Goal: Task Accomplishment & Management: Complete application form

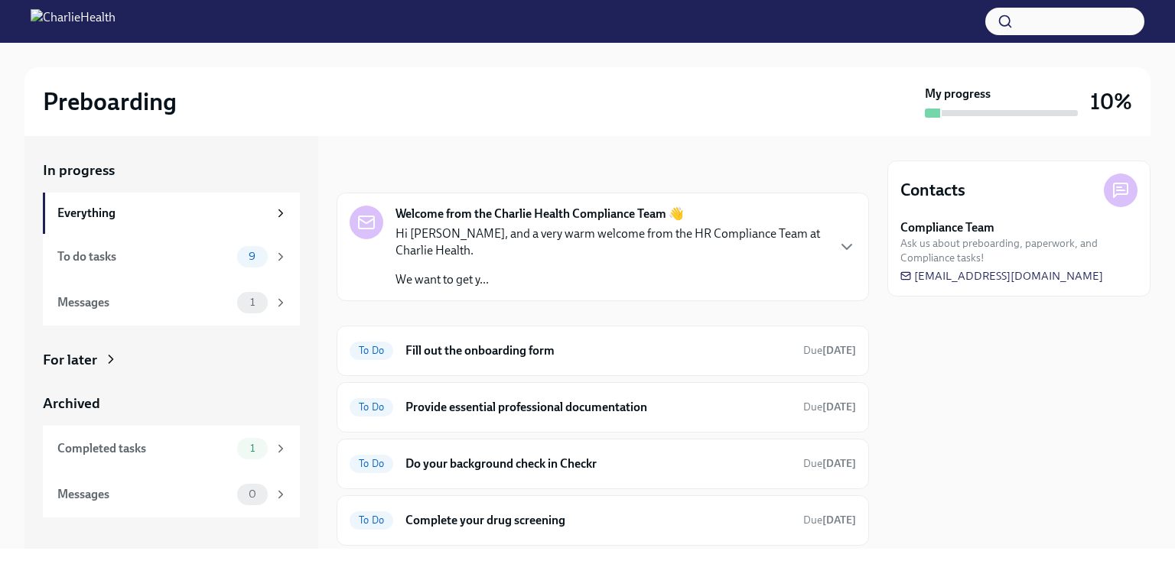
click at [168, 252] on div "To do tasks" at bounding box center [144, 257] width 174 height 17
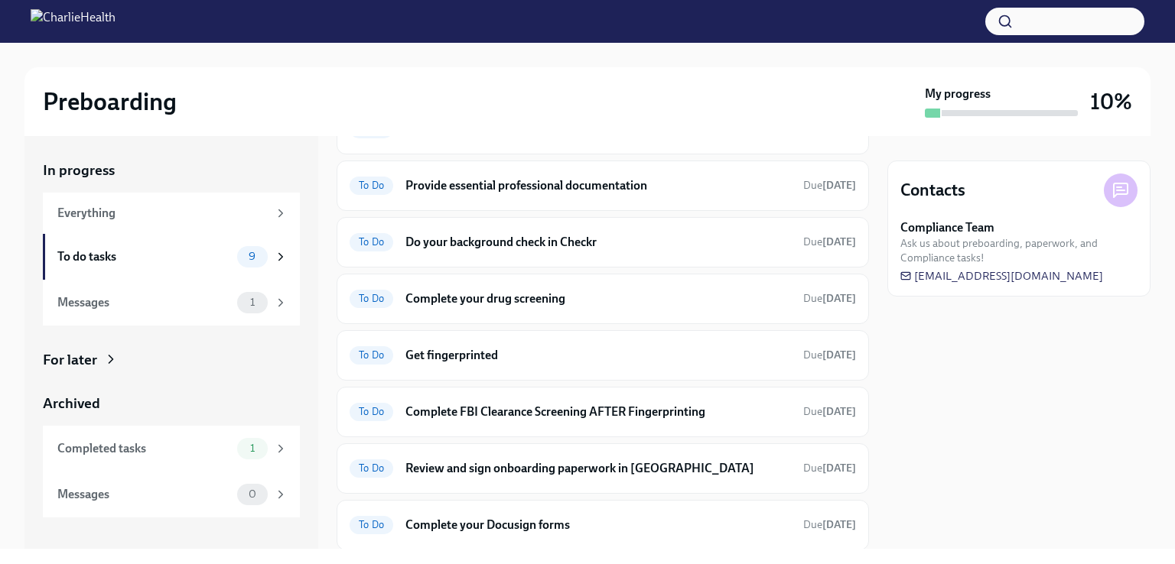
scroll to position [211, 0]
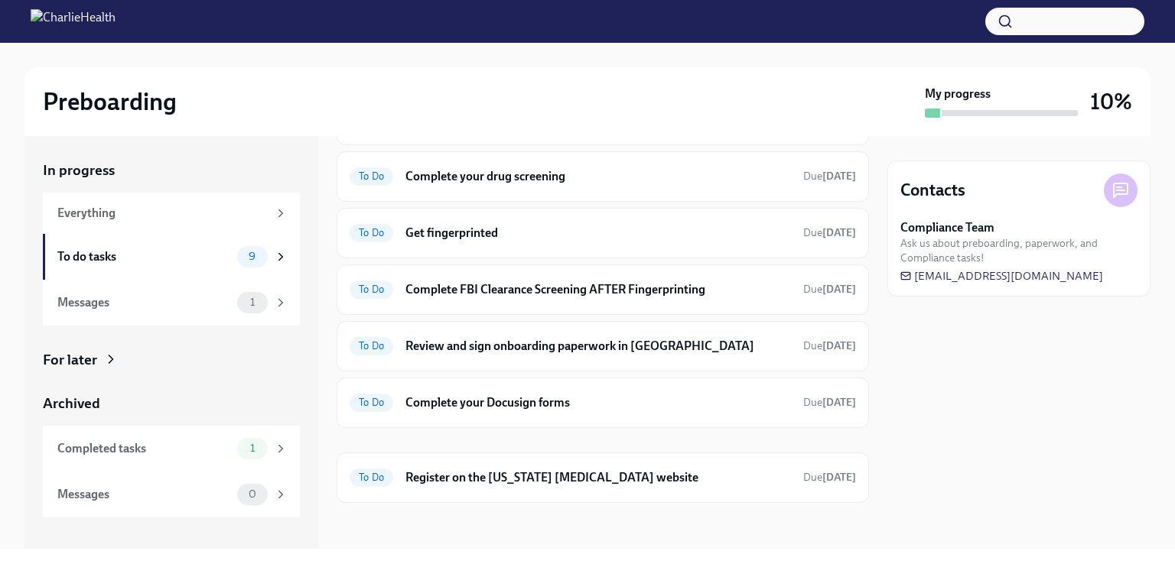
click at [548, 408] on div "To Do Complete your Docusign forms Due [DATE]" at bounding box center [602, 403] width 506 height 24
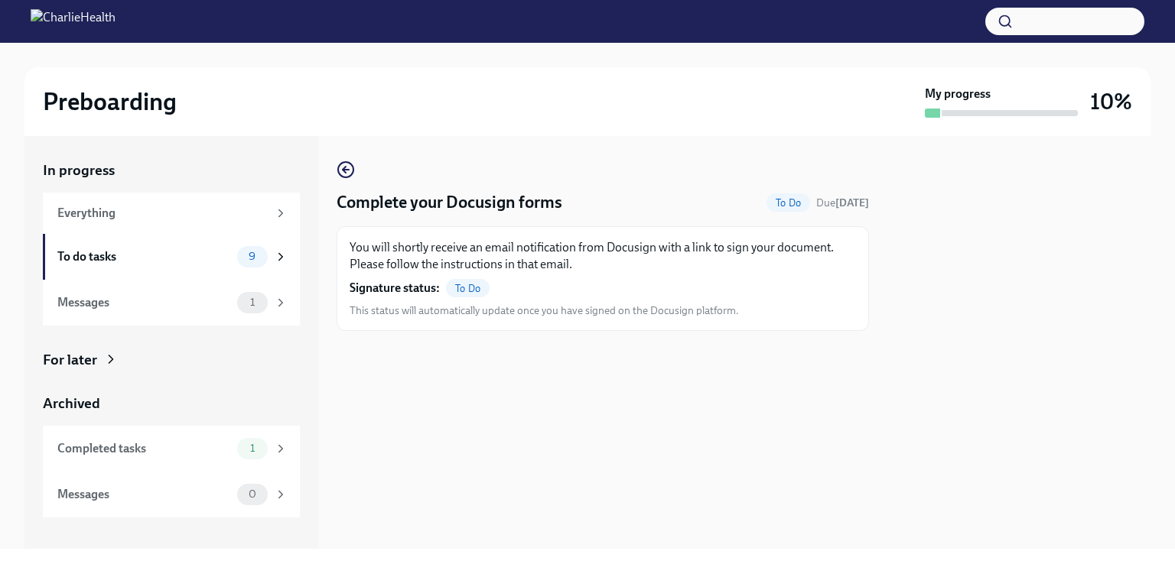
click at [505, 314] on span "This status will automatically update once you have signed on the Docusign plat…" at bounding box center [543, 311] width 389 height 15
click at [470, 291] on span "To Do" at bounding box center [468, 288] width 44 height 11
click at [778, 203] on span "To Do" at bounding box center [788, 202] width 44 height 11
click at [528, 216] on div "Complete your Docusign forms To Do Due [DATE] You will shortly receive an email…" at bounding box center [602, 246] width 532 height 171
click at [343, 169] on icon "button" at bounding box center [344, 170] width 3 height 6
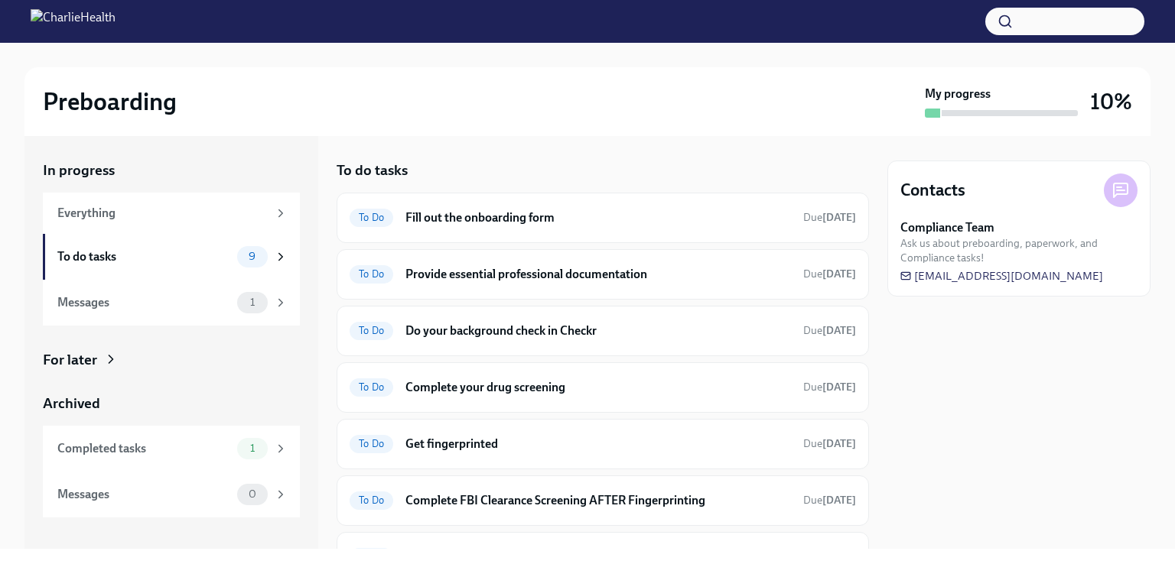
click at [585, 385] on h6 "Complete your drug screening" at bounding box center [597, 387] width 385 height 17
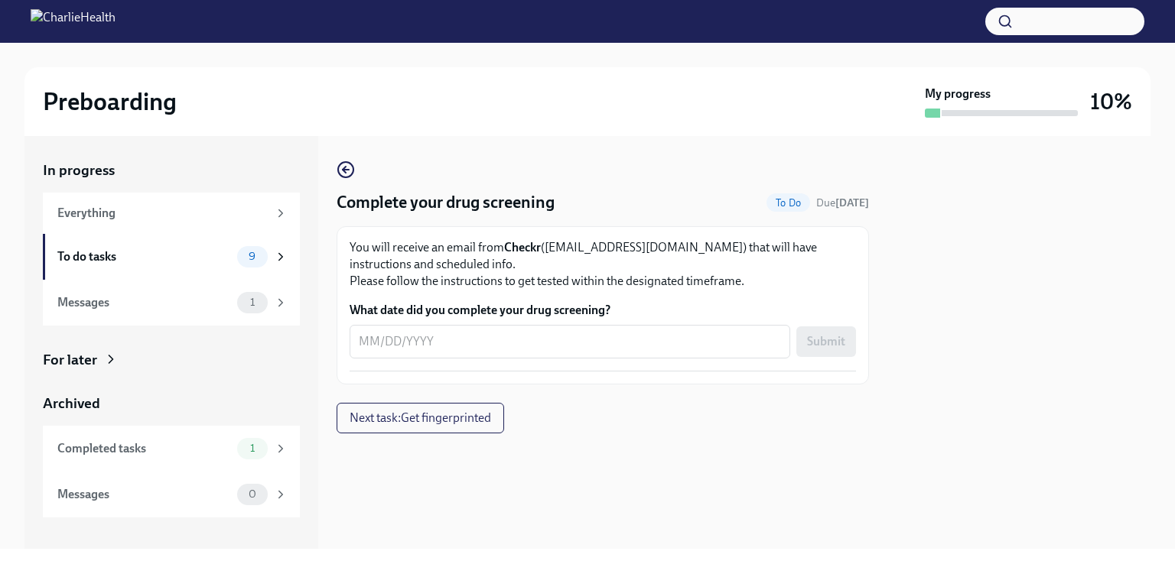
click at [346, 173] on icon "button" at bounding box center [344, 170] width 3 height 6
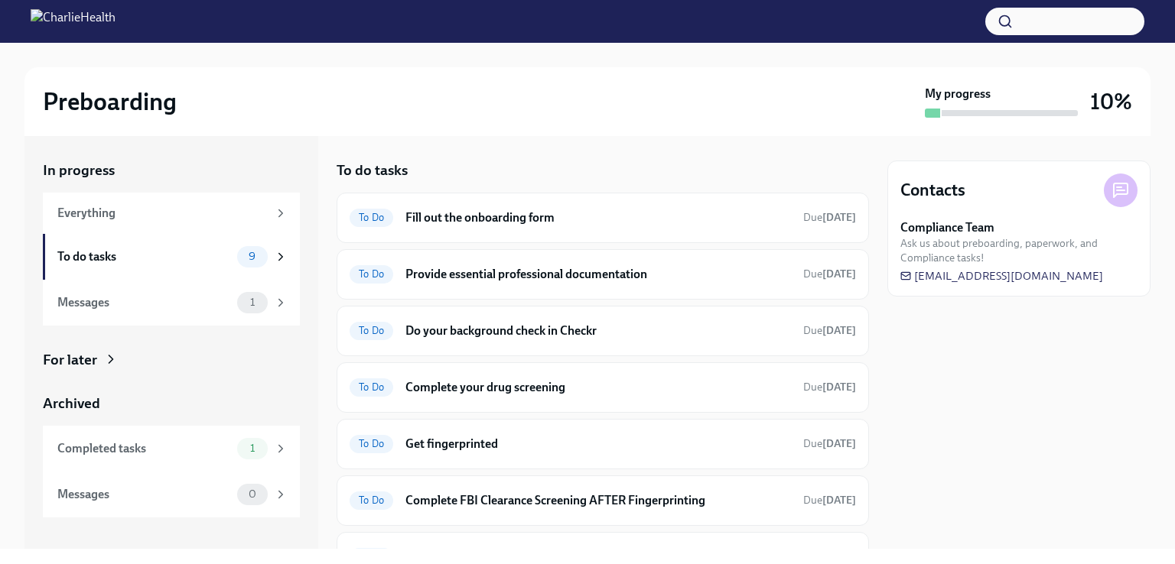
click at [252, 307] on span "1" at bounding box center [252, 302] width 23 height 11
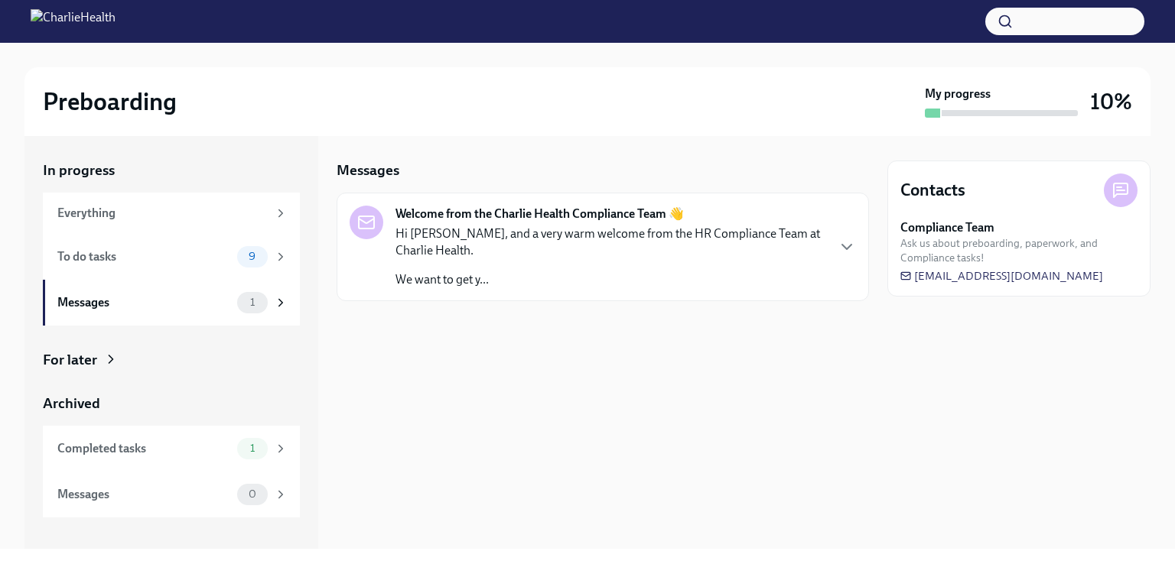
click at [505, 248] on p "Hi [PERSON_NAME], and a very warm welcome from the HR Compliance Team at Charli…" at bounding box center [610, 243] width 430 height 34
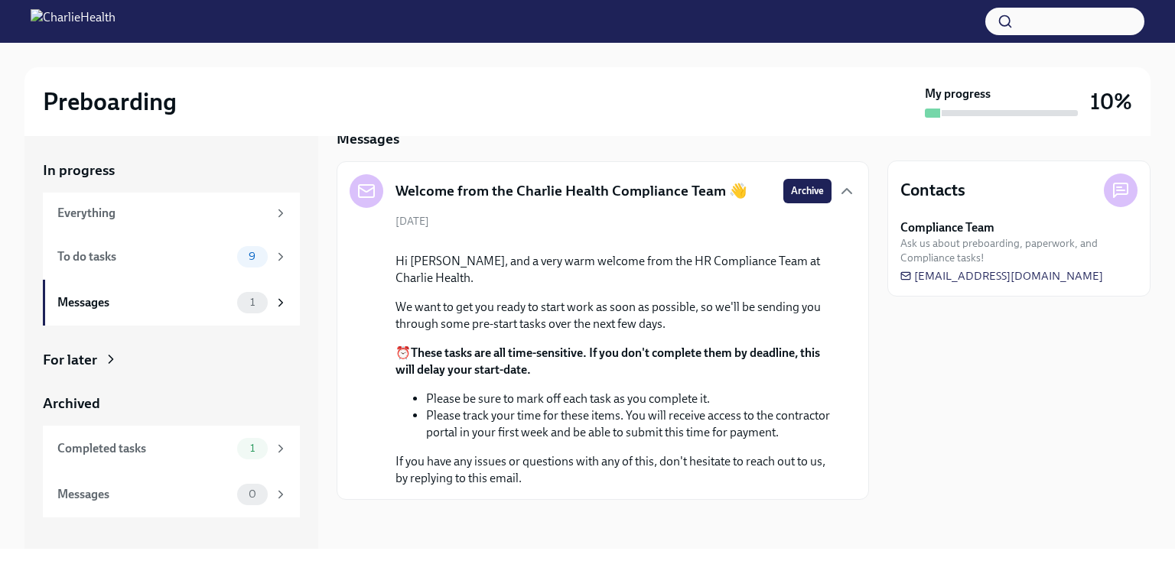
scroll to position [169, 0]
click at [117, 255] on div "To do tasks" at bounding box center [144, 257] width 174 height 17
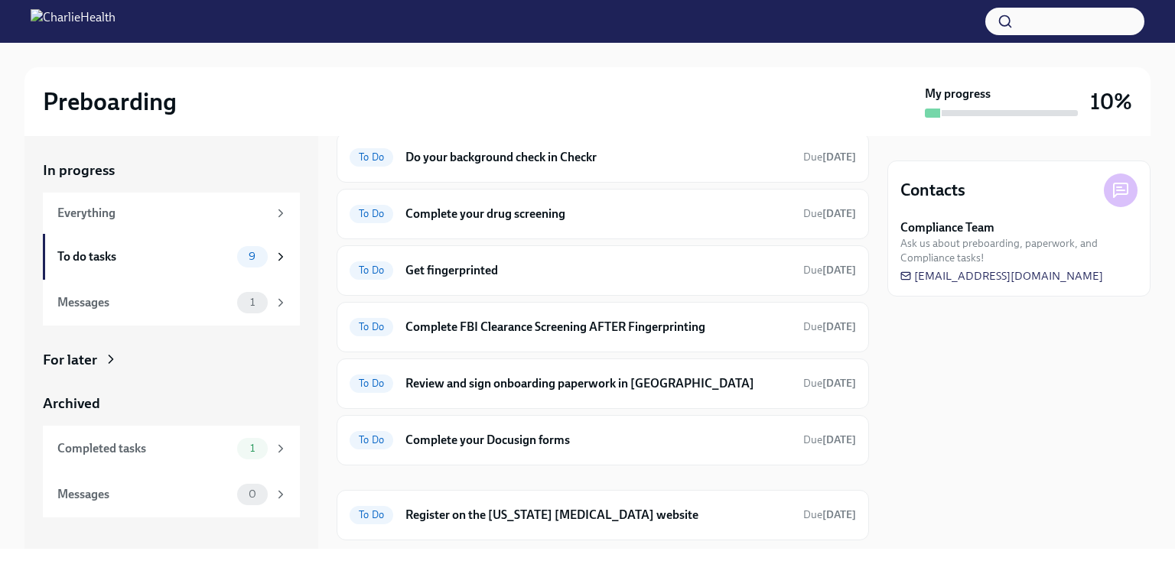
scroll to position [211, 0]
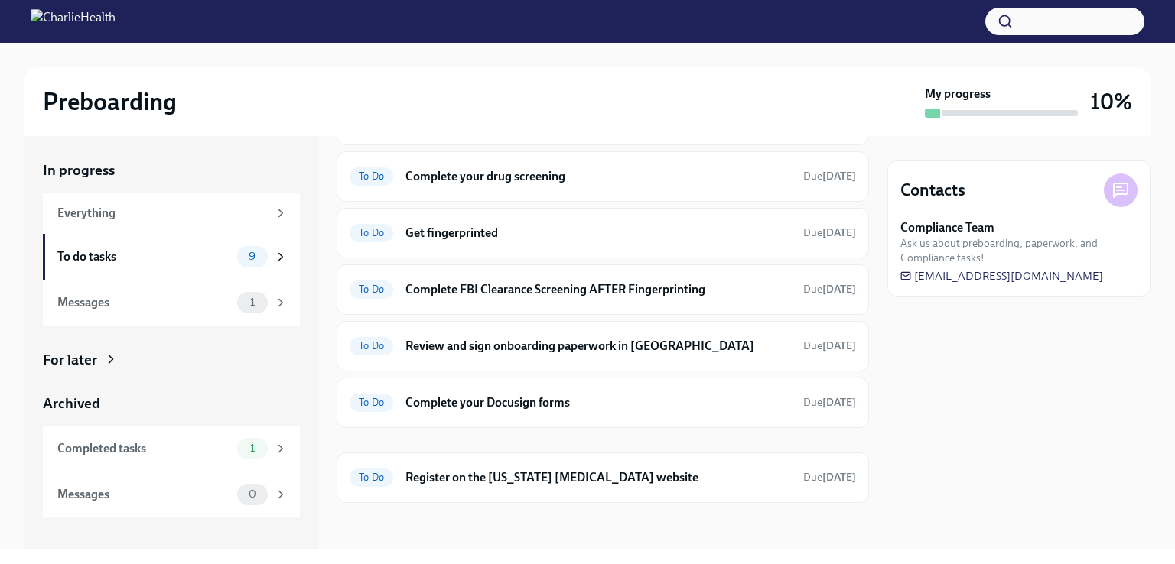
click at [469, 476] on h6 "Register on the [US_STATE] [MEDICAL_DATA] website" at bounding box center [597, 478] width 385 height 17
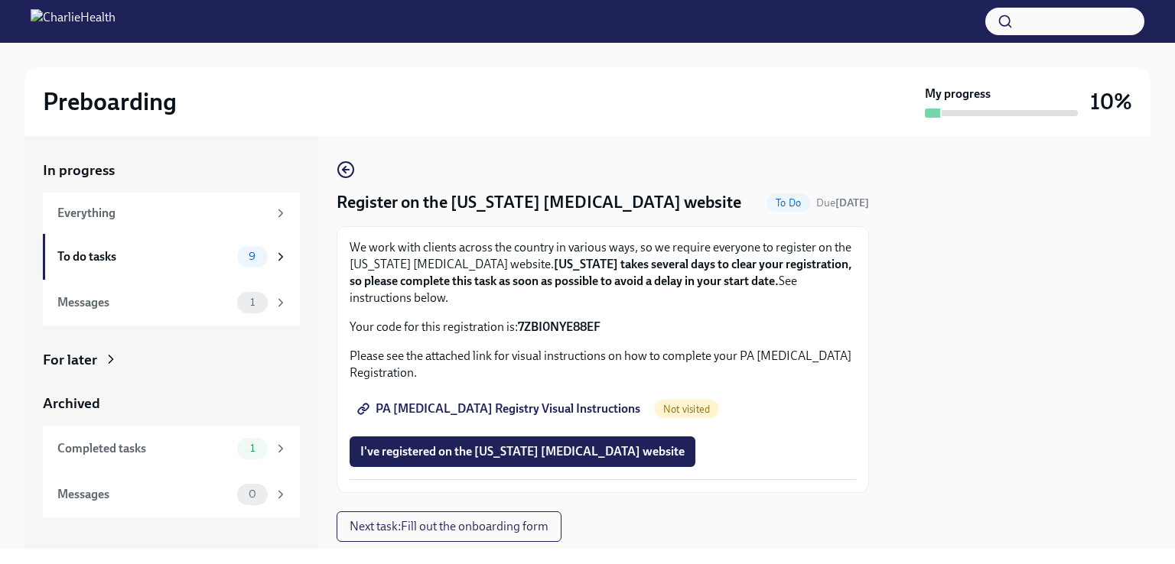
scroll to position [41, 0]
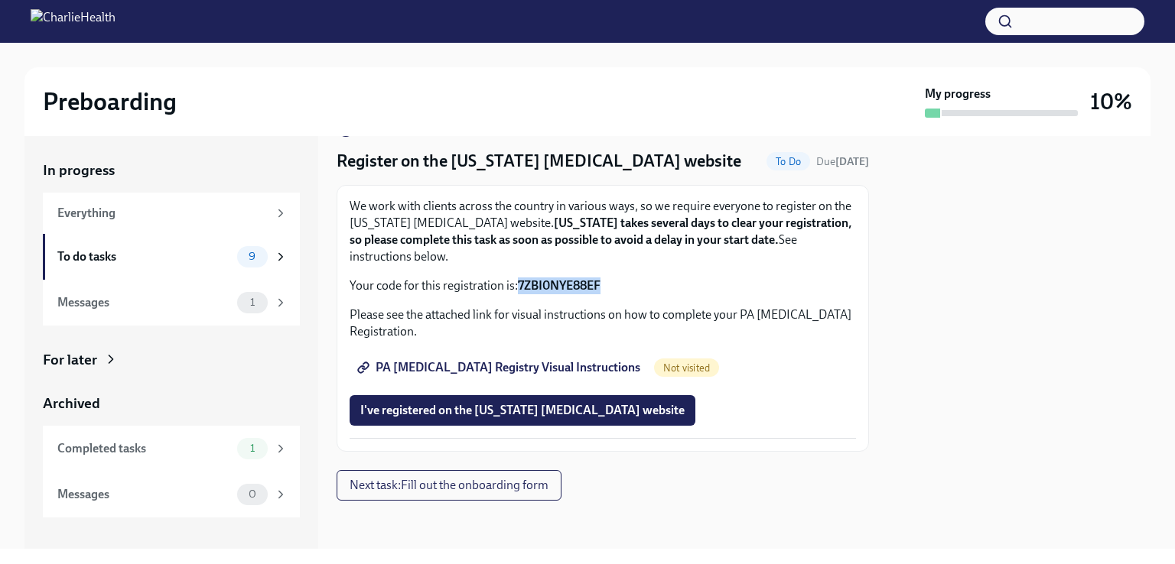
drag, startPoint x: 605, startPoint y: 283, endPoint x: 520, endPoint y: 287, distance: 85.0
click at [520, 287] on p "Your code for this registration is: 7ZBI0NYE88EF" at bounding box center [602, 286] width 506 height 17
copy strong "7ZBI0NYE88EF"
click at [432, 365] on span "PA [MEDICAL_DATA] Registry Visual Instructions" at bounding box center [500, 367] width 280 height 15
